Goal: Find specific page/section: Find specific page/section

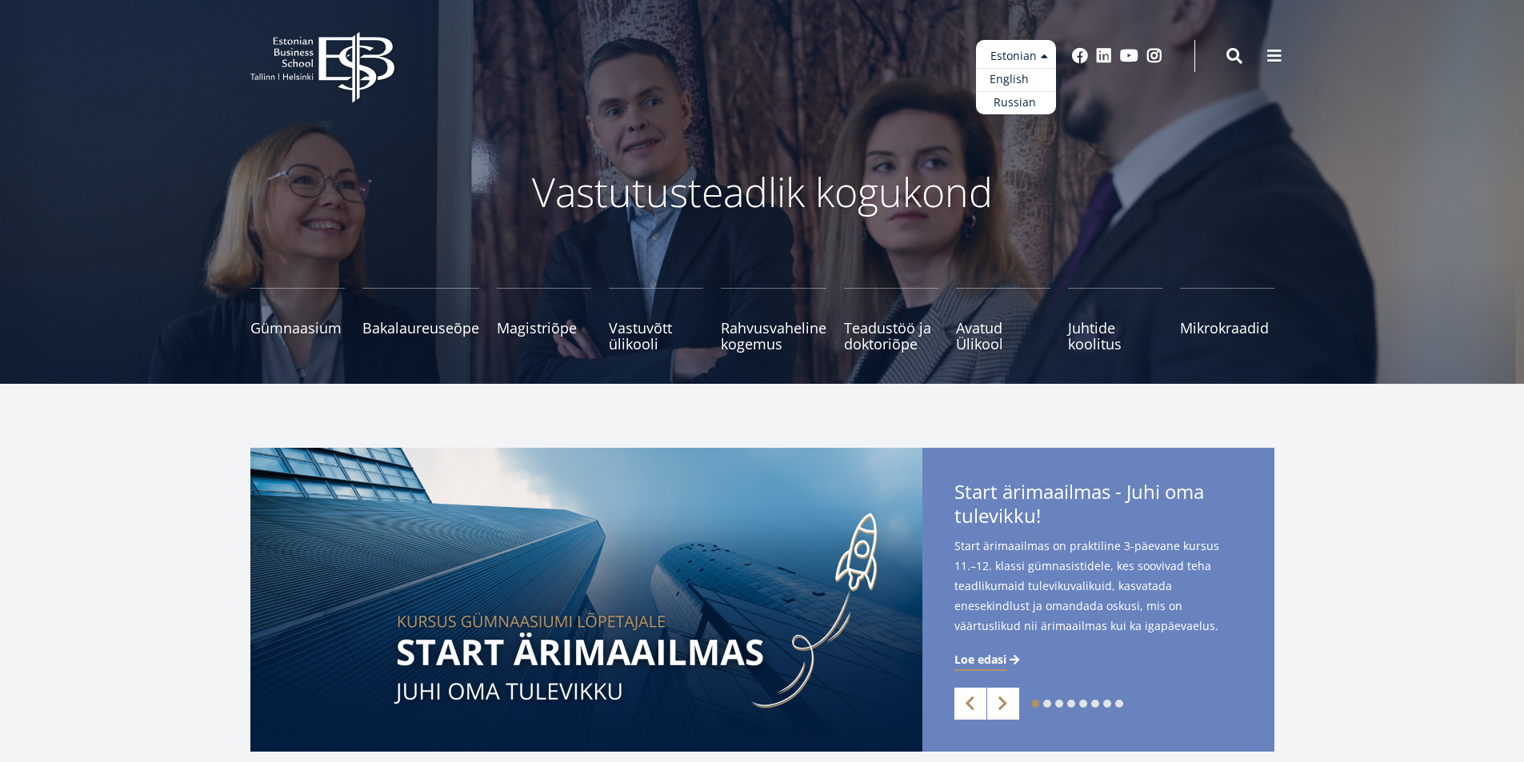
click at [1027, 78] on link "English" at bounding box center [1016, 79] width 80 height 23
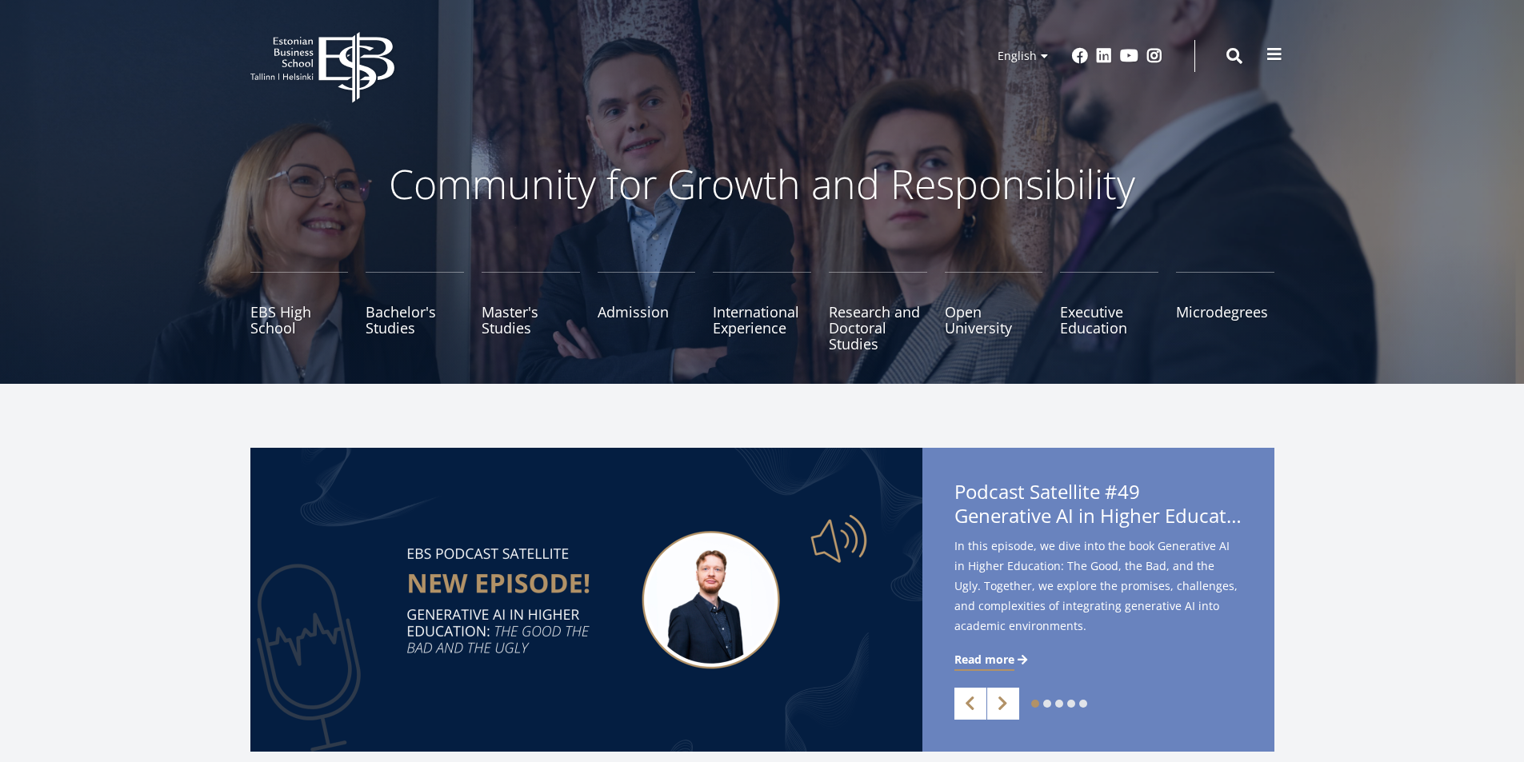
click at [1277, 44] on button at bounding box center [1274, 54] width 32 height 32
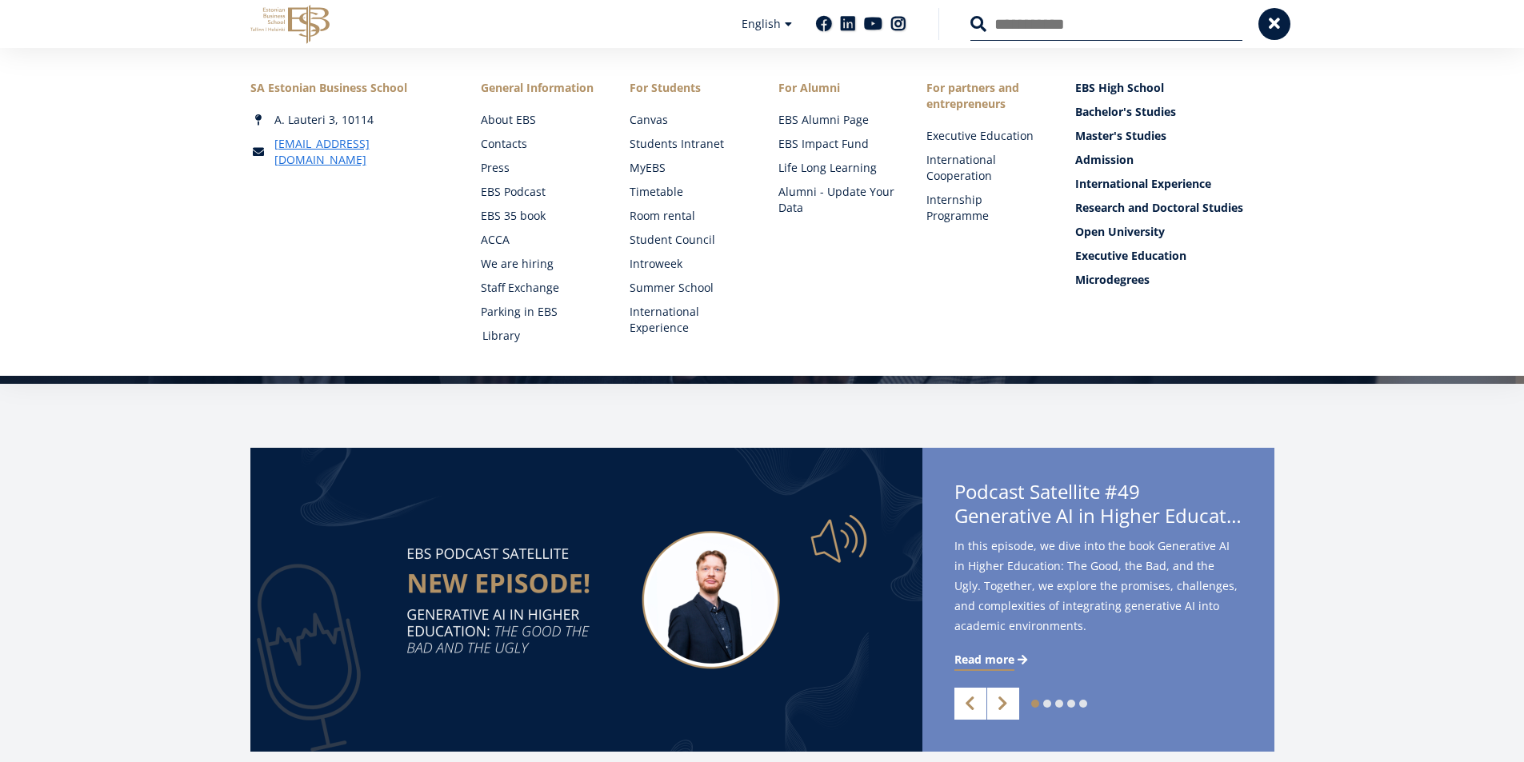
click at [492, 334] on link "Library" at bounding box center [540, 336] width 117 height 16
